Goal: Task Accomplishment & Management: Complete application form

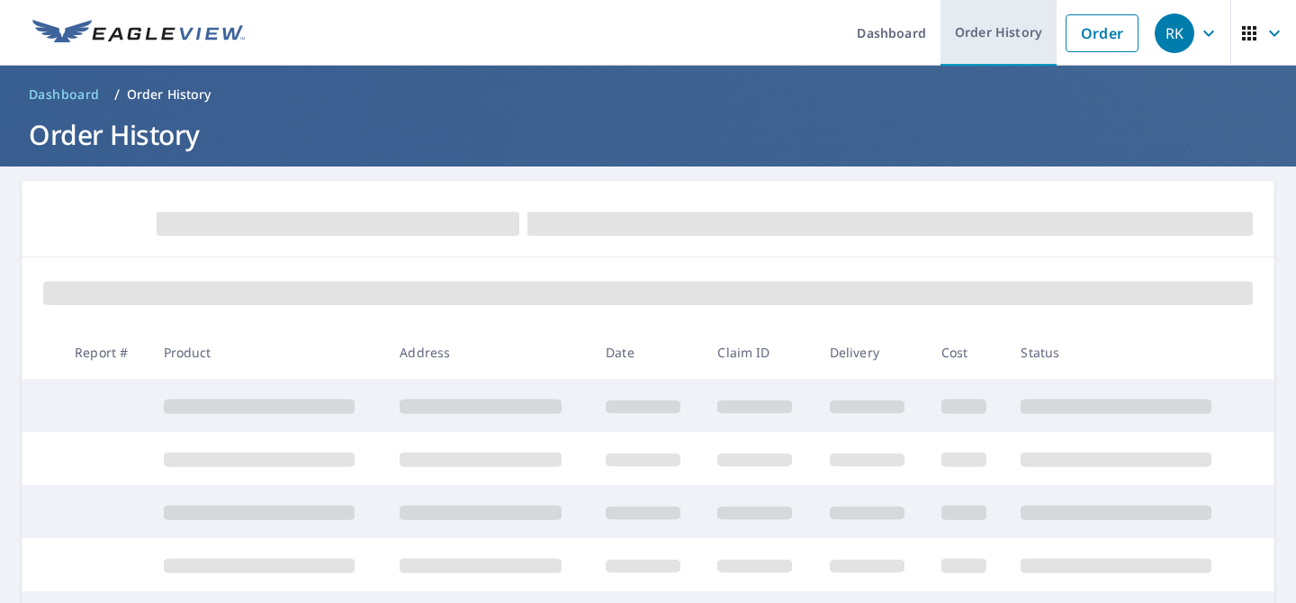
click at [997, 29] on link "Order History" at bounding box center [999, 33] width 116 height 66
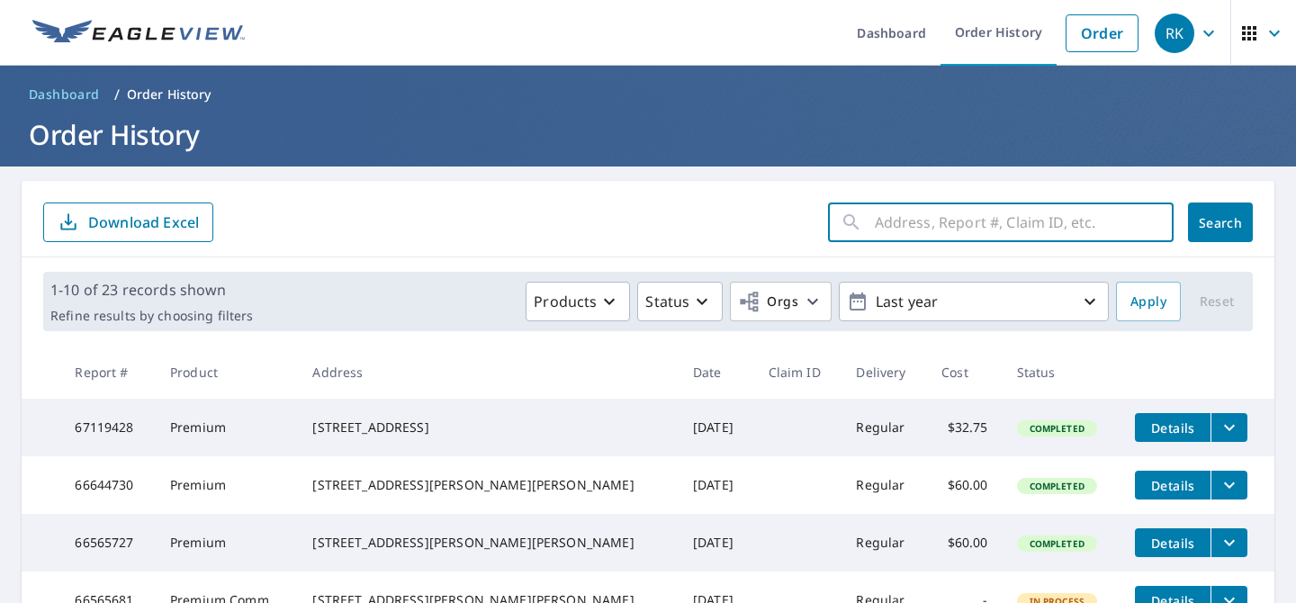
click at [917, 220] on input "text" at bounding box center [1024, 222] width 299 height 50
type input "[STREET_ADDRESS]"
click button "Search" at bounding box center [1220, 223] width 65 height 40
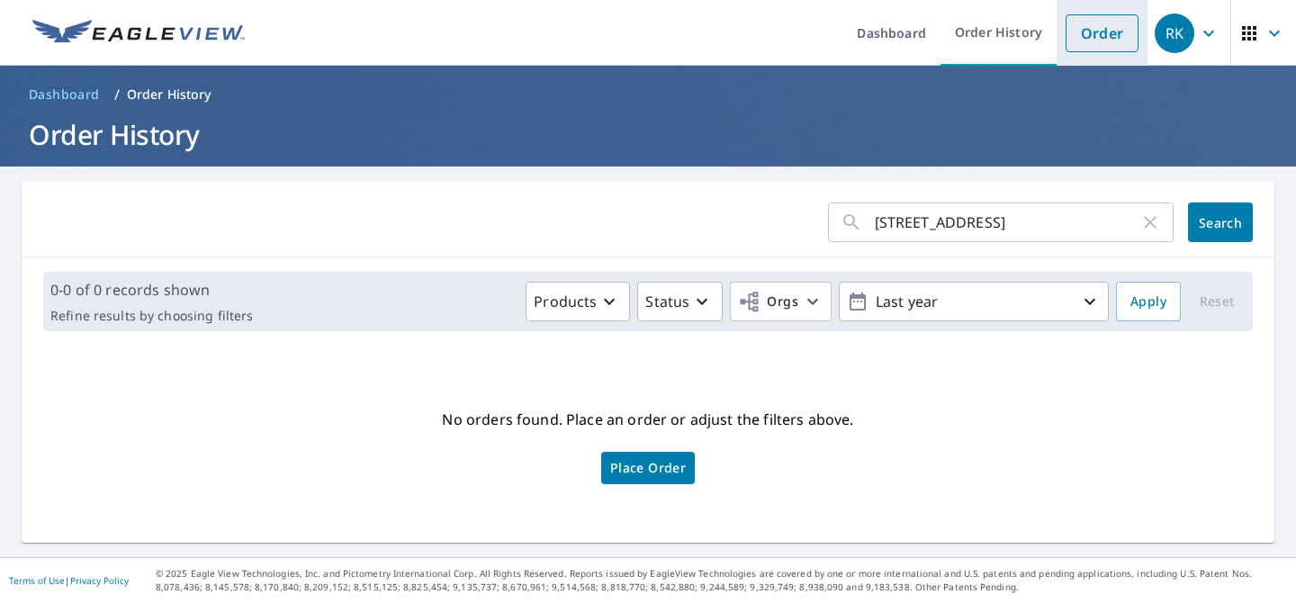
click at [1109, 30] on link "Order" at bounding box center [1102, 33] width 73 height 38
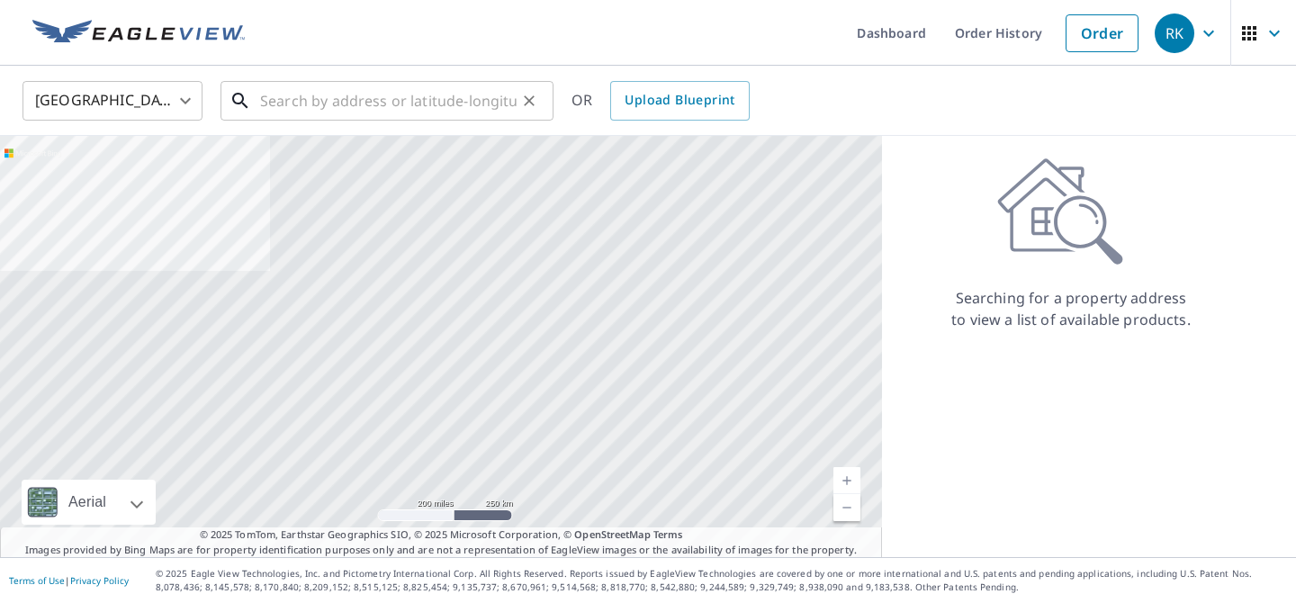
click at [282, 101] on input "text" at bounding box center [388, 101] width 257 height 50
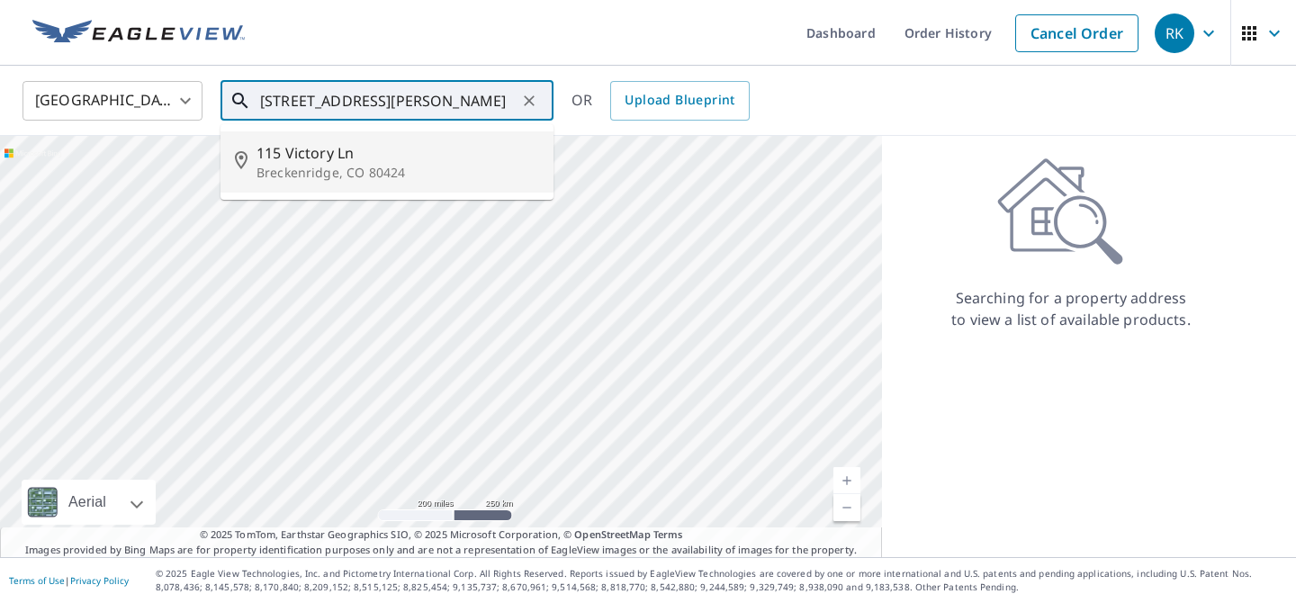
click at [265, 156] on span "115 Victory Ln" at bounding box center [398, 153] width 283 height 22
type input "[STREET_ADDRESS][PERSON_NAME]"
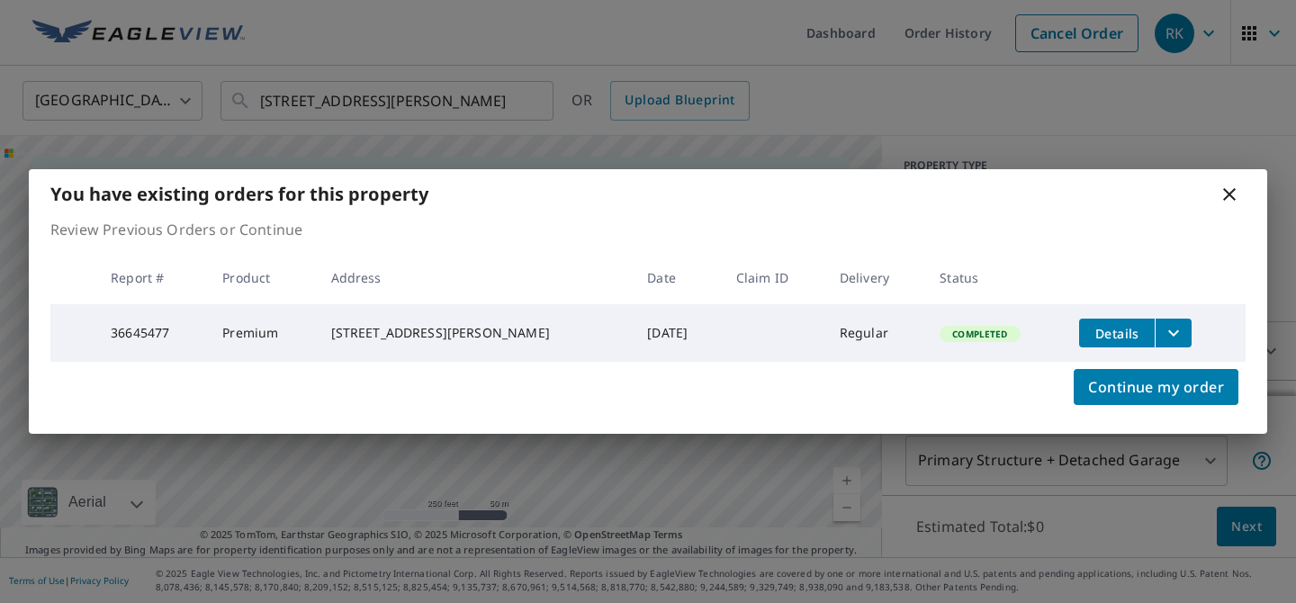
click at [1230, 192] on icon at bounding box center [1230, 195] width 22 height 22
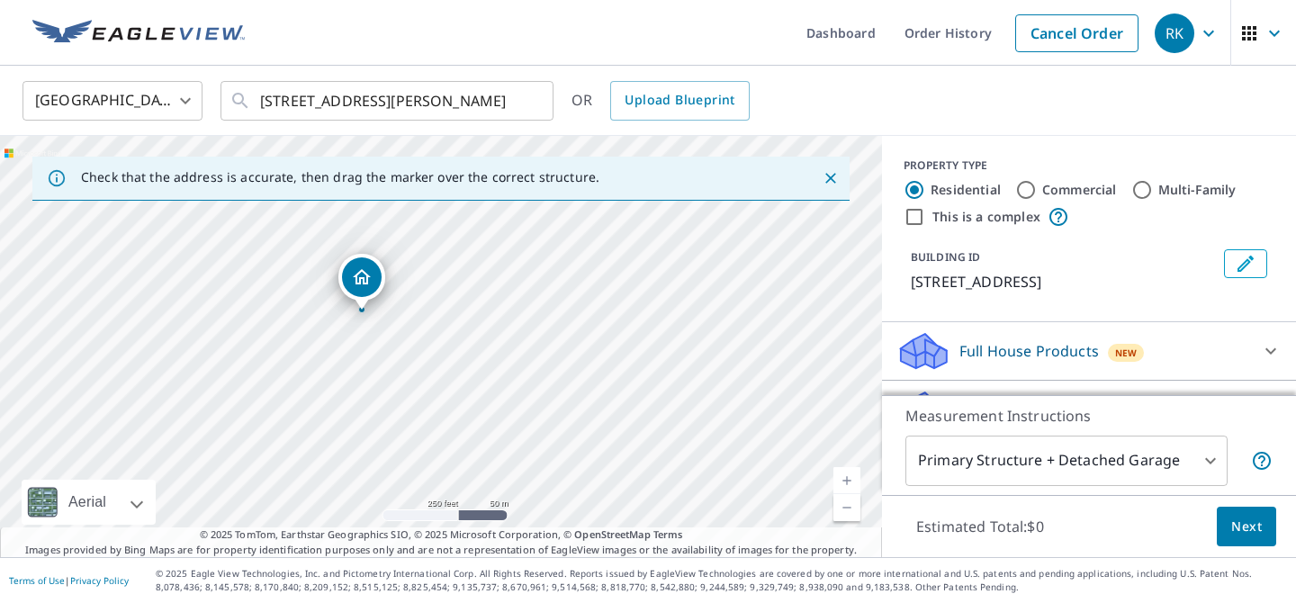
click at [370, 331] on div "[STREET_ADDRESS][PERSON_NAME]" at bounding box center [441, 346] width 882 height 421
